Goal: Information Seeking & Learning: Learn about a topic

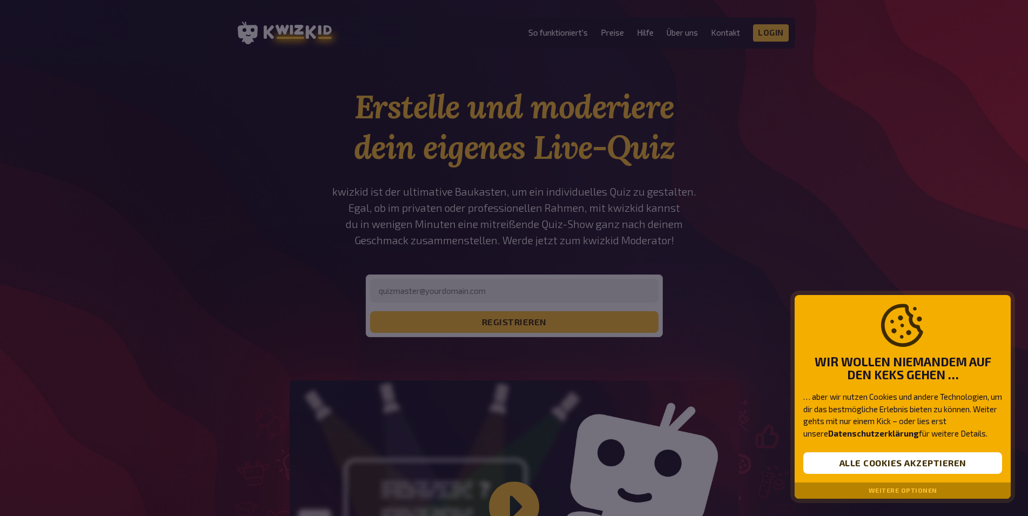
click at [645, 232] on div at bounding box center [514, 258] width 1028 height 516
click at [919, 492] on button "Weitere Optionen" at bounding box center [903, 491] width 69 height 8
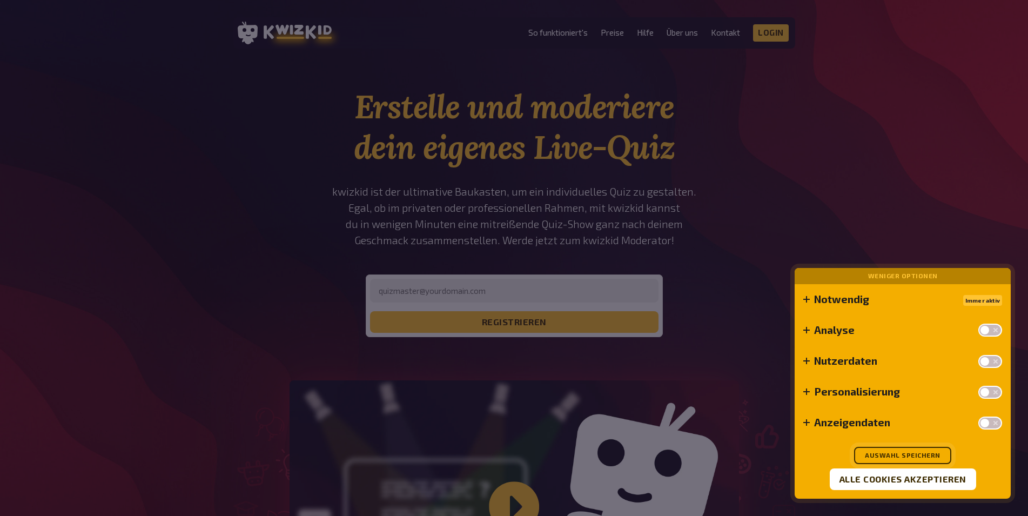
click at [885, 456] on button "Auswahl speichern" at bounding box center [902, 455] width 97 height 17
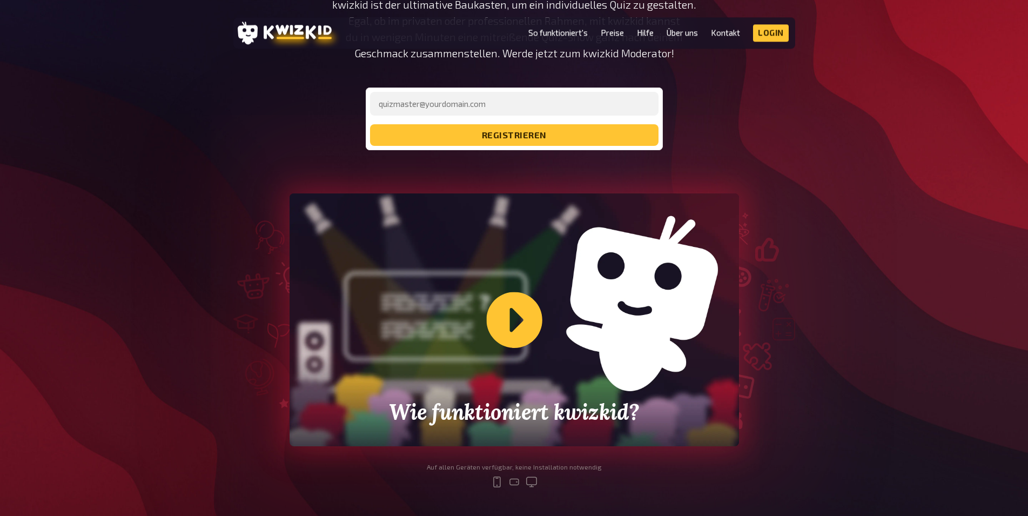
scroll to position [276, 0]
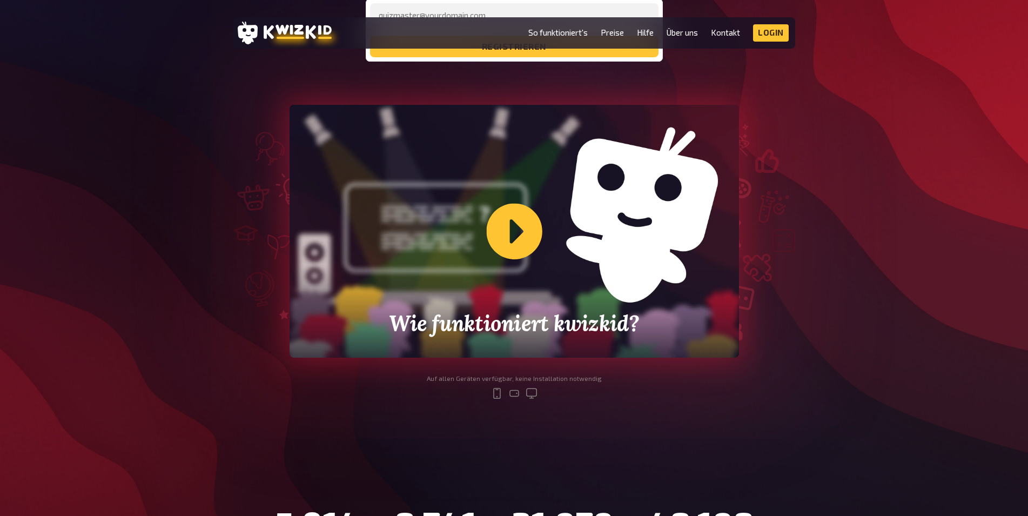
click at [505, 249] on div "Wie funktioniert kwizkid?" at bounding box center [515, 231] width 450 height 253
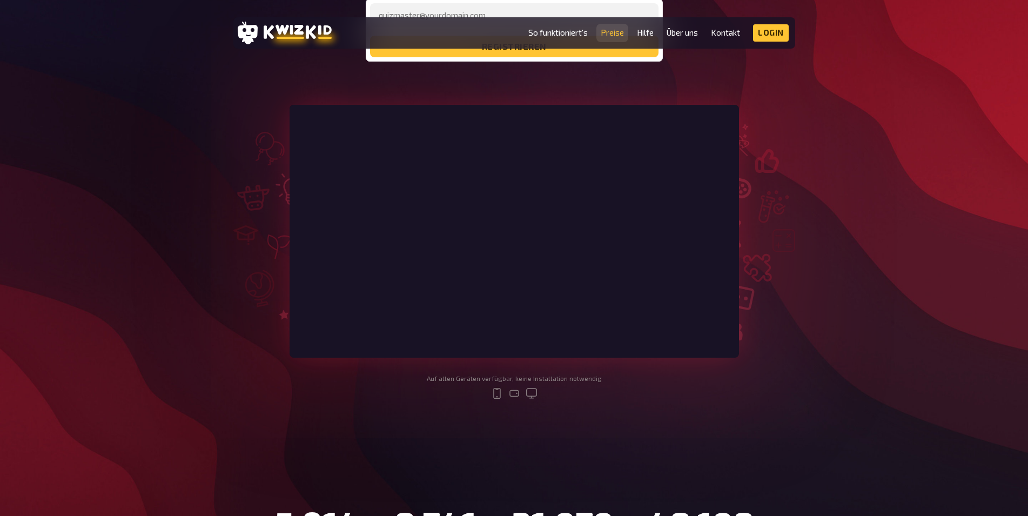
click at [619, 34] on link "Preise" at bounding box center [612, 32] width 23 height 9
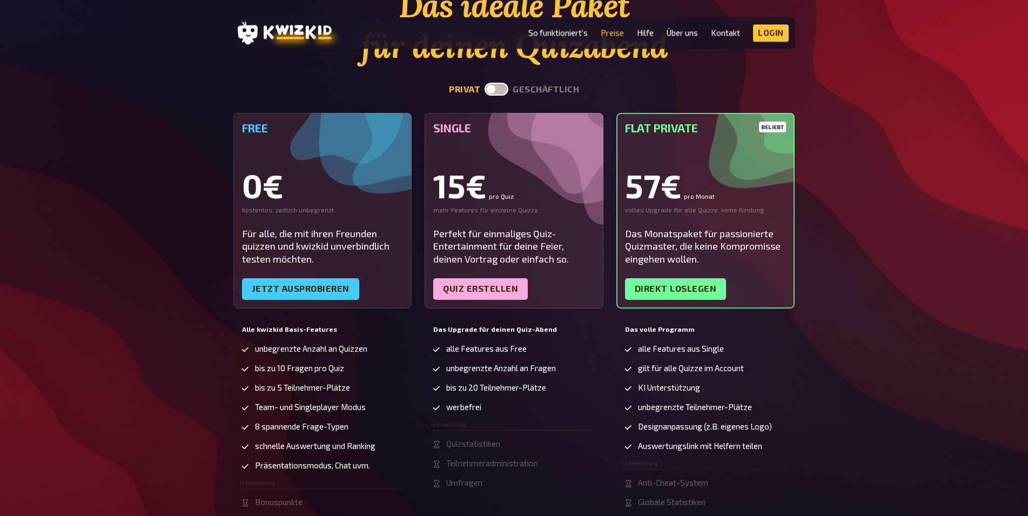
scroll to position [110, 0]
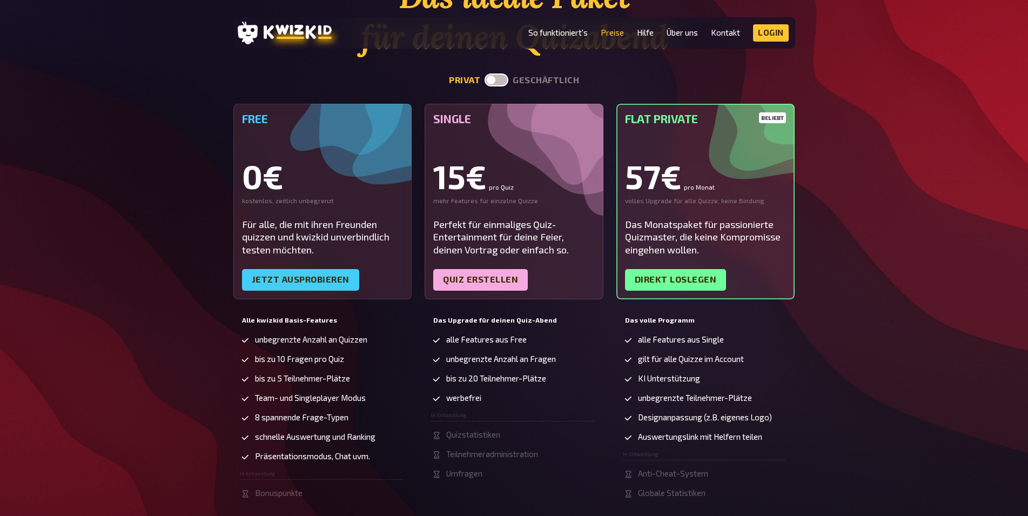
click at [496, 84] on label at bounding box center [497, 79] width 24 height 13
click at [485, 73] on input "checkbox" at bounding box center [484, 73] width 1 height 1
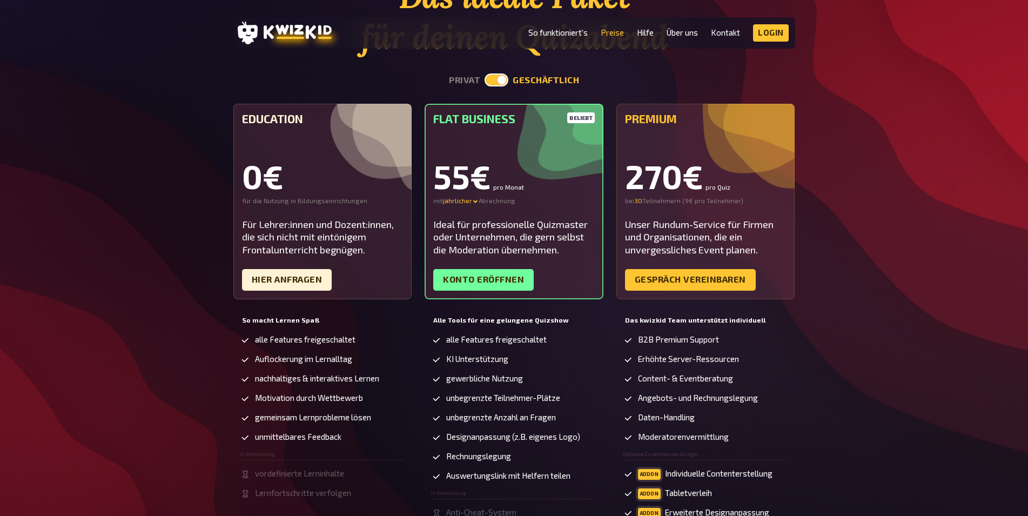
click at [496, 84] on label at bounding box center [497, 79] width 24 height 13
click at [485, 73] on input "checkbox" at bounding box center [484, 73] width 1 height 1
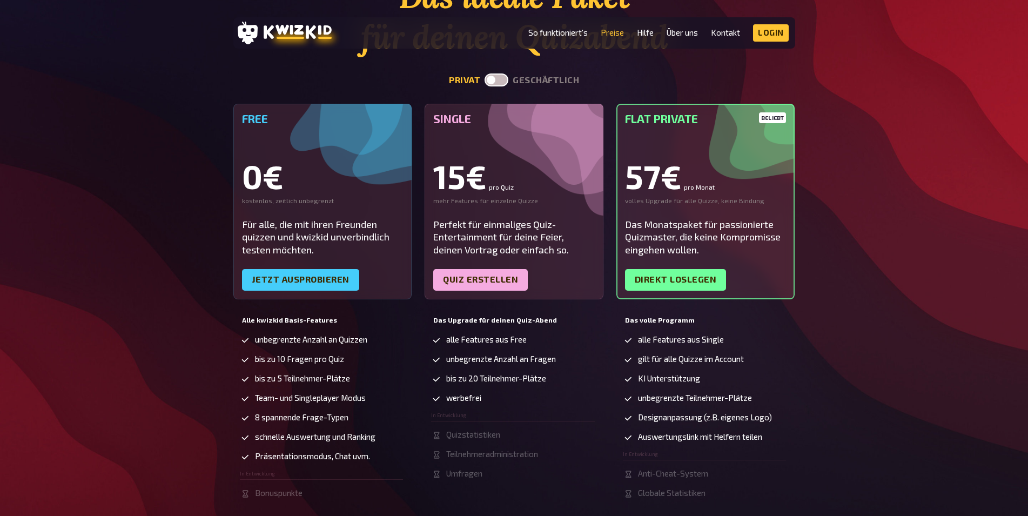
click at [496, 84] on label at bounding box center [497, 79] width 24 height 13
click at [485, 73] on input "checkbox" at bounding box center [484, 73] width 1 height 1
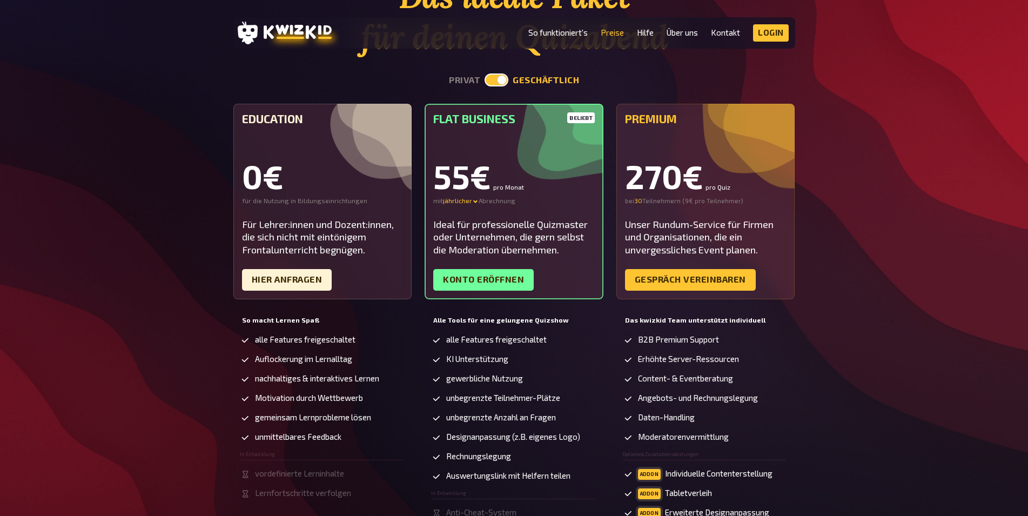
click at [496, 84] on label at bounding box center [497, 79] width 24 height 13
click at [485, 73] on input "checkbox" at bounding box center [484, 73] width 1 height 1
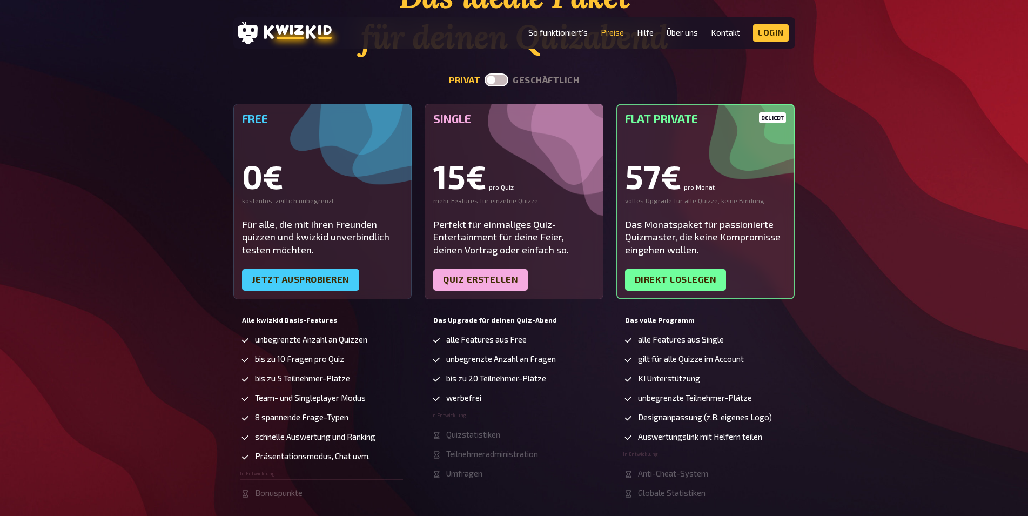
click at [496, 84] on label at bounding box center [497, 79] width 24 height 13
click at [485, 73] on input "checkbox" at bounding box center [484, 73] width 1 height 1
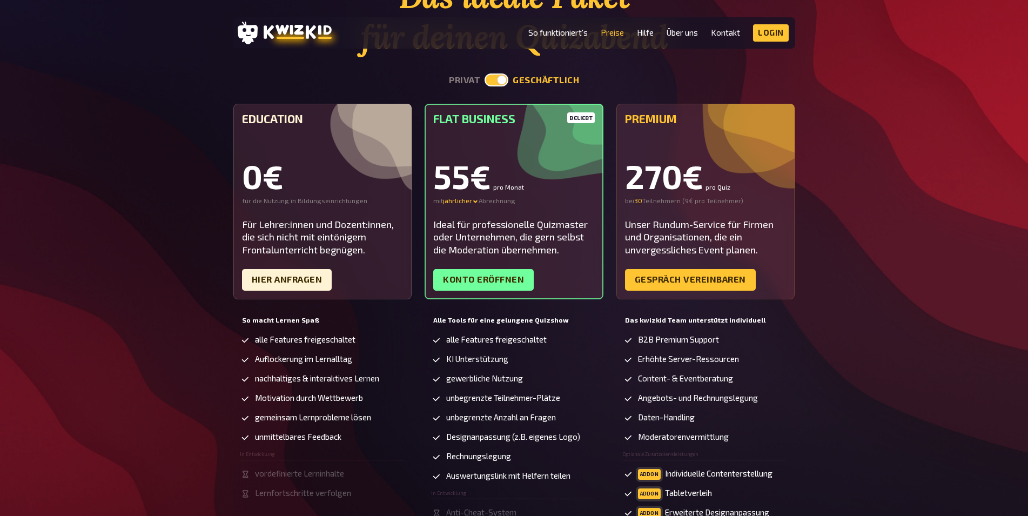
click at [496, 84] on label at bounding box center [497, 79] width 24 height 13
click at [485, 73] on input "checkbox" at bounding box center [484, 73] width 1 height 1
checkbox input "false"
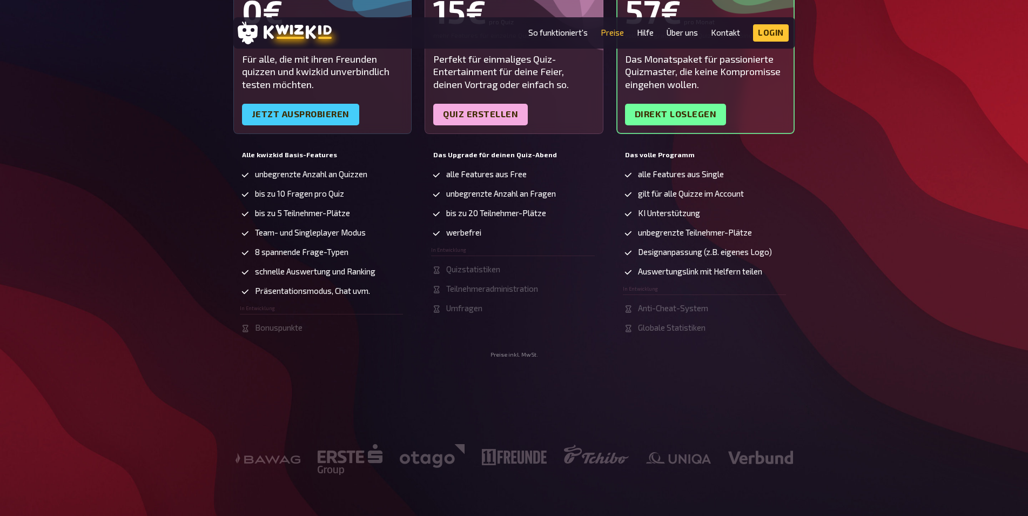
scroll to position [0, 0]
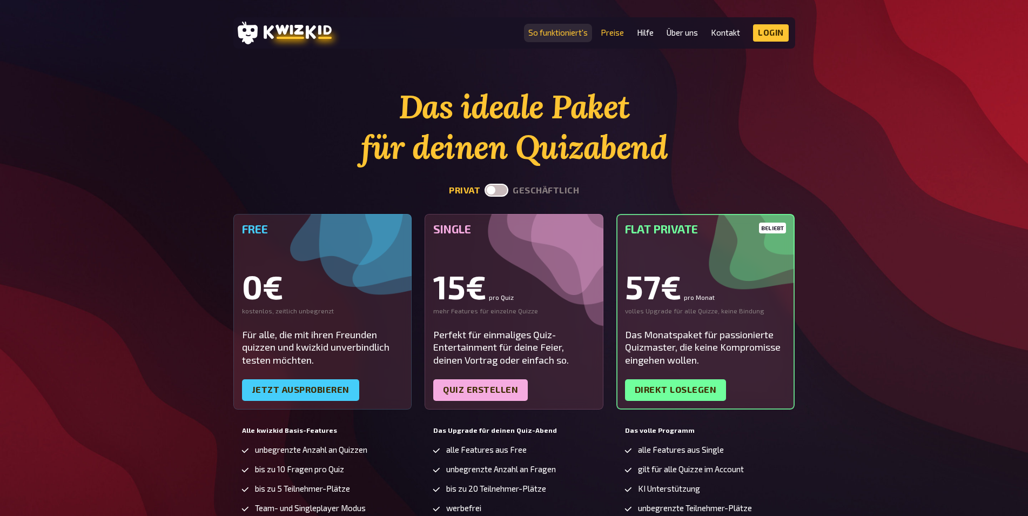
click at [567, 37] on link "So funktioniert's" at bounding box center [557, 32] width 59 height 9
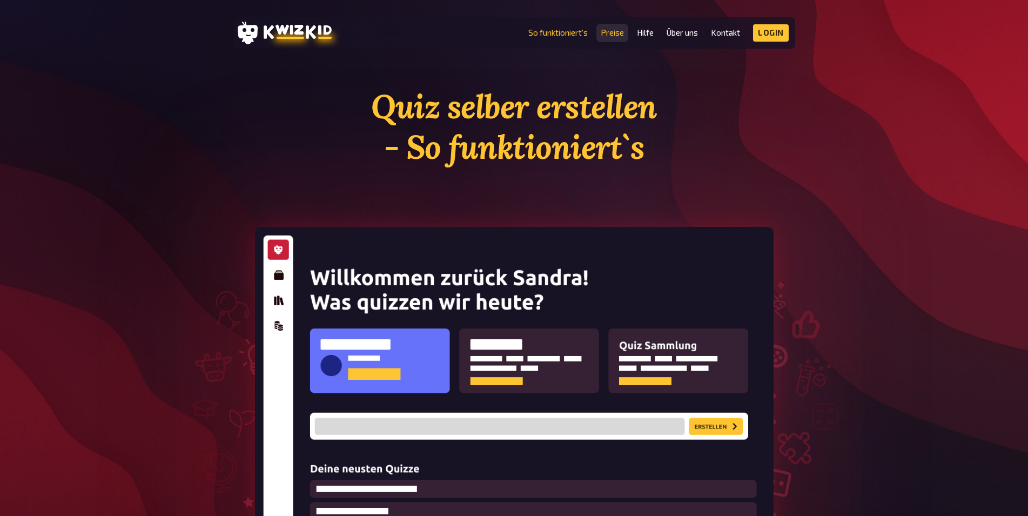
click at [610, 34] on link "Preise" at bounding box center [612, 32] width 23 height 9
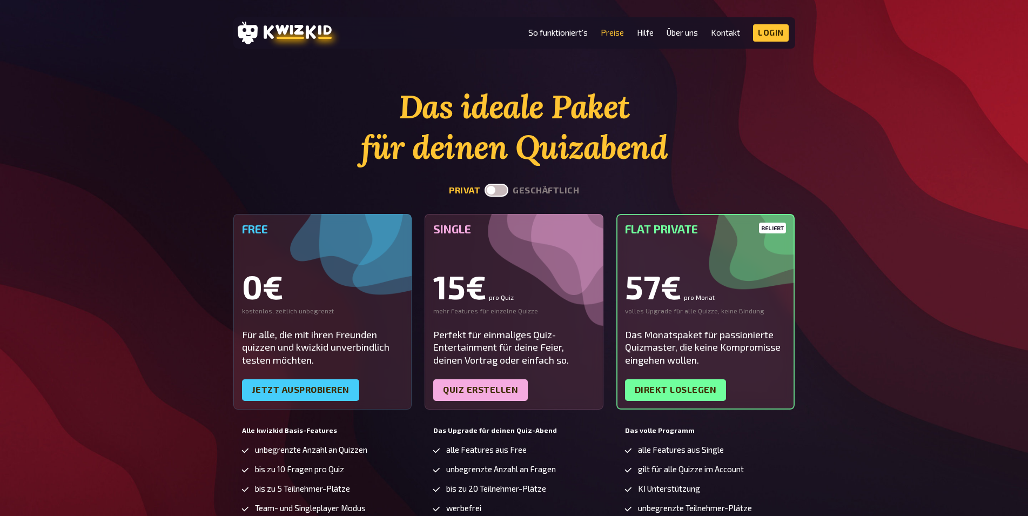
scroll to position [110, 0]
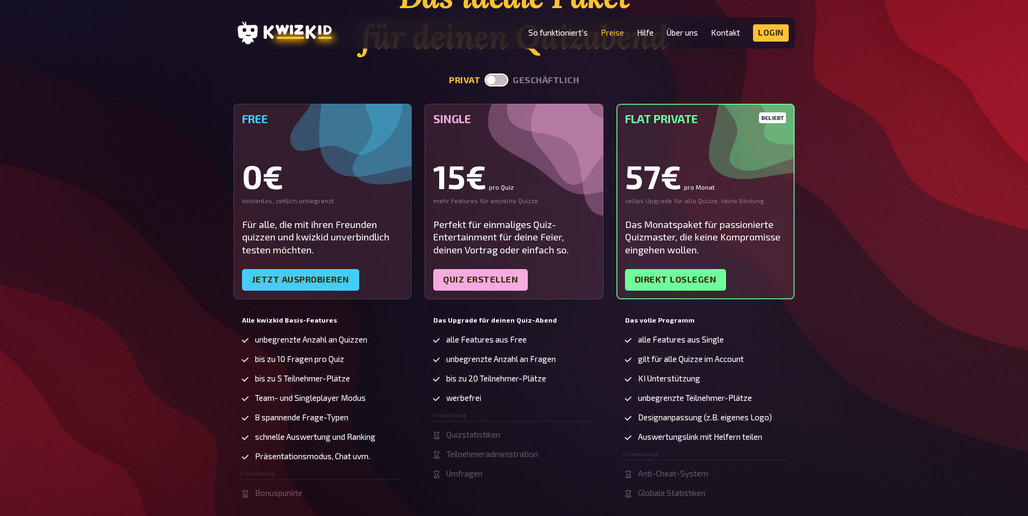
click at [506, 83] on label at bounding box center [497, 79] width 24 height 13
click at [485, 73] on input "checkbox" at bounding box center [484, 73] width 1 height 1
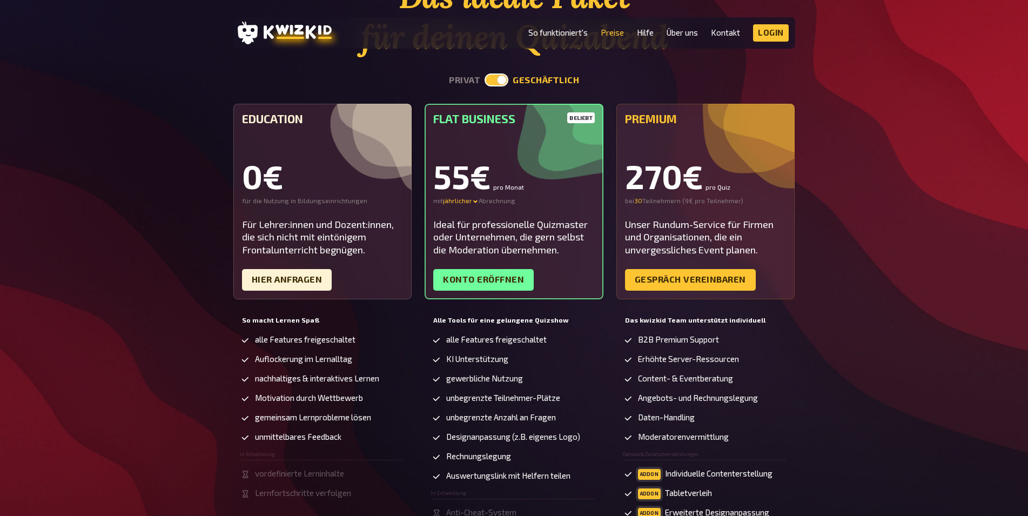
click at [506, 83] on label at bounding box center [497, 79] width 24 height 13
click at [485, 73] on input "checkbox" at bounding box center [484, 73] width 1 height 1
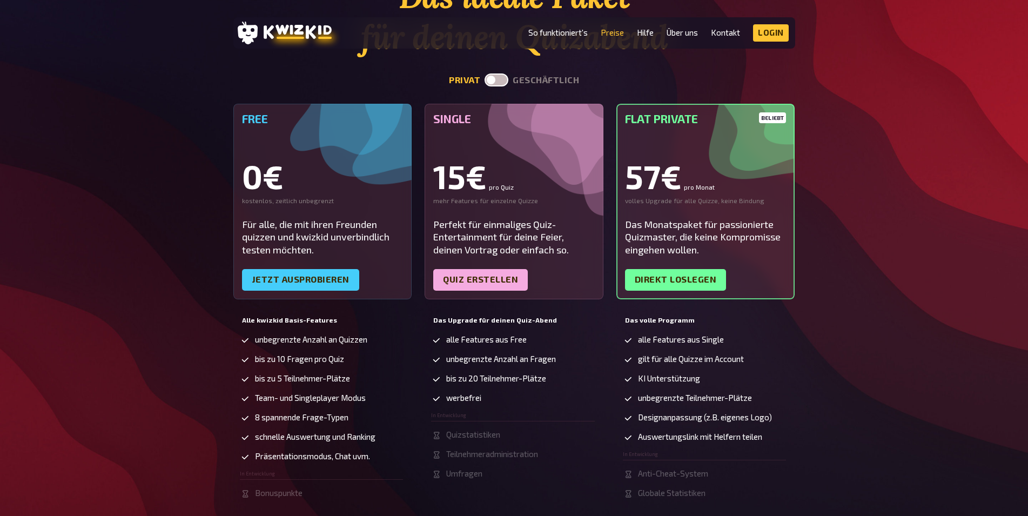
click at [506, 83] on label at bounding box center [497, 79] width 24 height 13
click at [485, 73] on input "checkbox" at bounding box center [484, 73] width 1 height 1
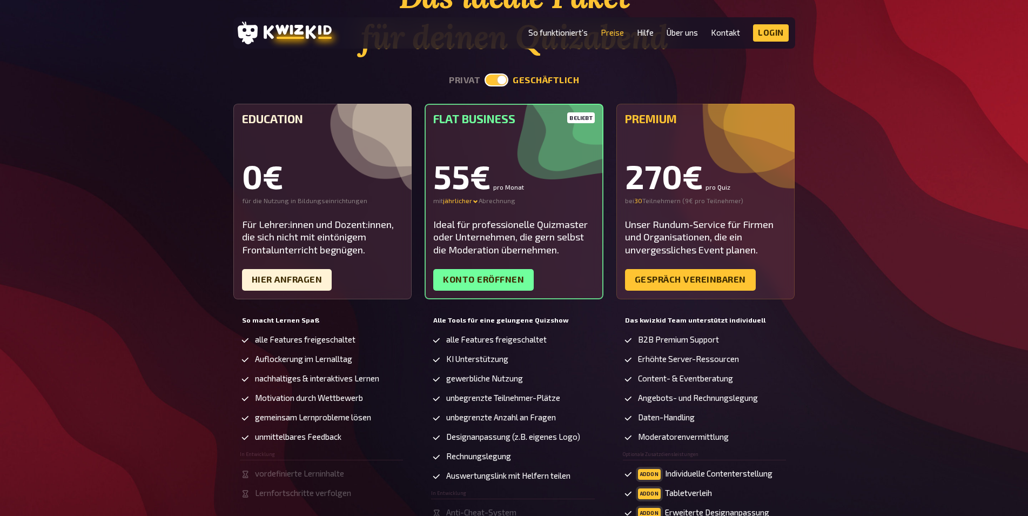
click at [506, 83] on label at bounding box center [497, 79] width 24 height 13
click at [485, 73] on input "checkbox" at bounding box center [484, 73] width 1 height 1
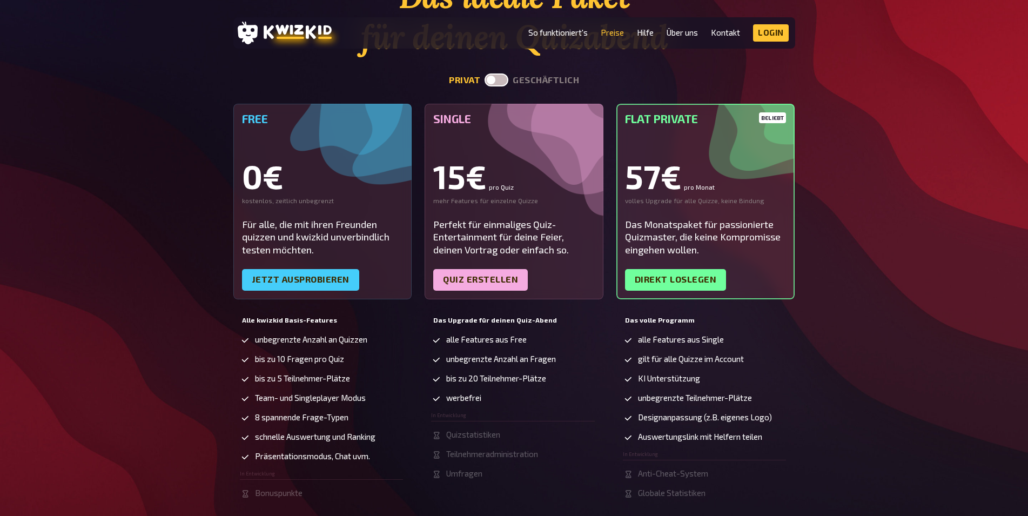
click at [506, 83] on label at bounding box center [497, 79] width 24 height 13
click at [485, 73] on input "checkbox" at bounding box center [484, 73] width 1 height 1
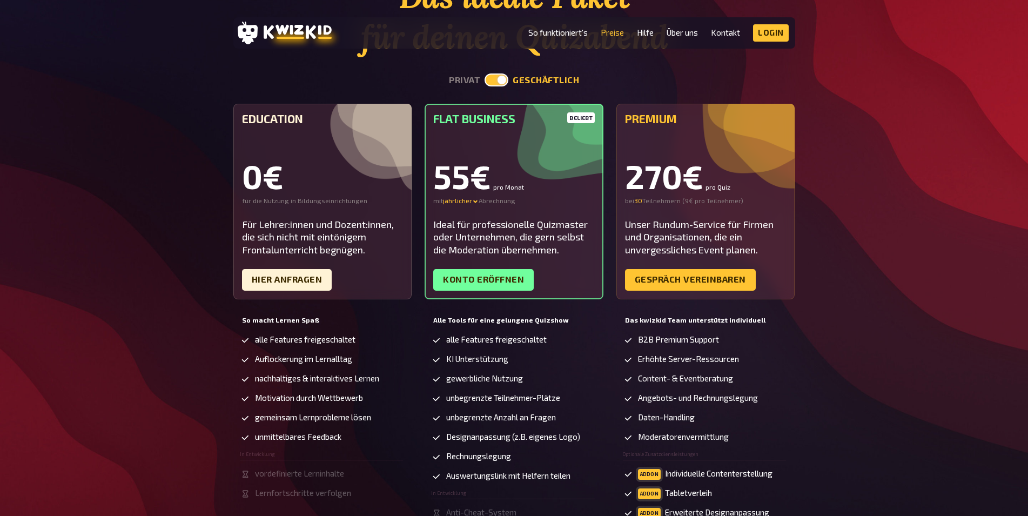
click at [506, 83] on label at bounding box center [497, 79] width 24 height 13
click at [485, 73] on input "checkbox" at bounding box center [484, 73] width 1 height 1
checkbox input "false"
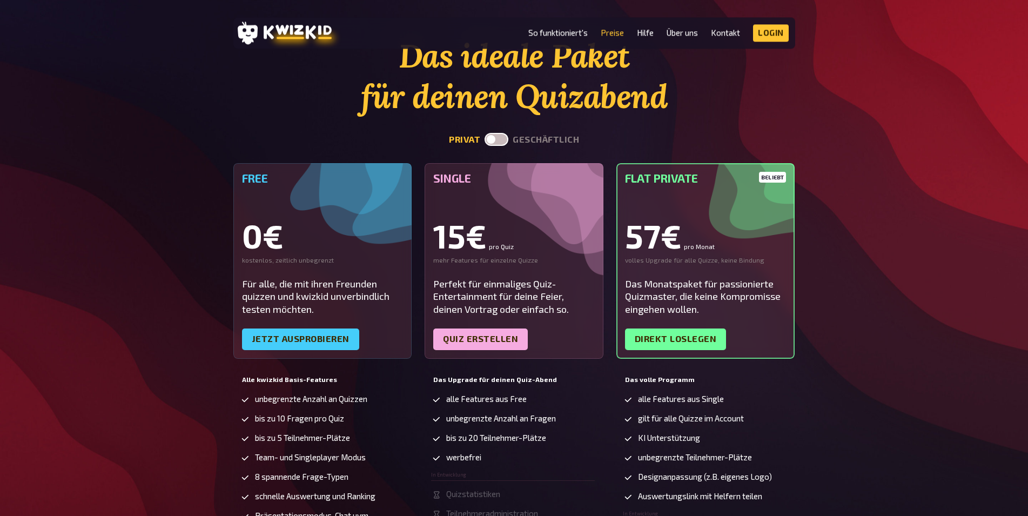
scroll to position [0, 0]
